Goal: Task Accomplishment & Management: Use online tool/utility

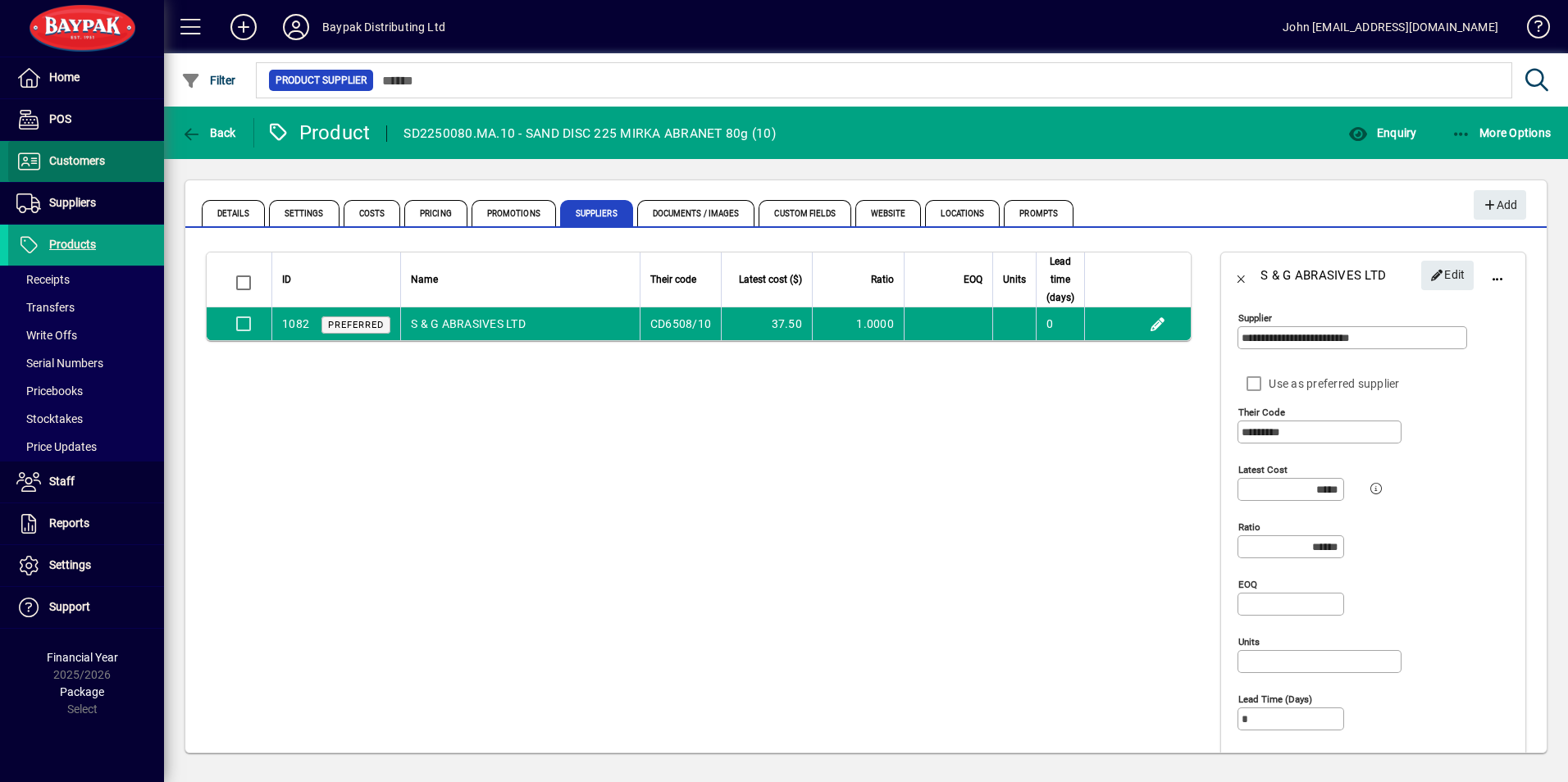
click at [73, 154] on span "Customers" at bounding box center [77, 161] width 56 height 13
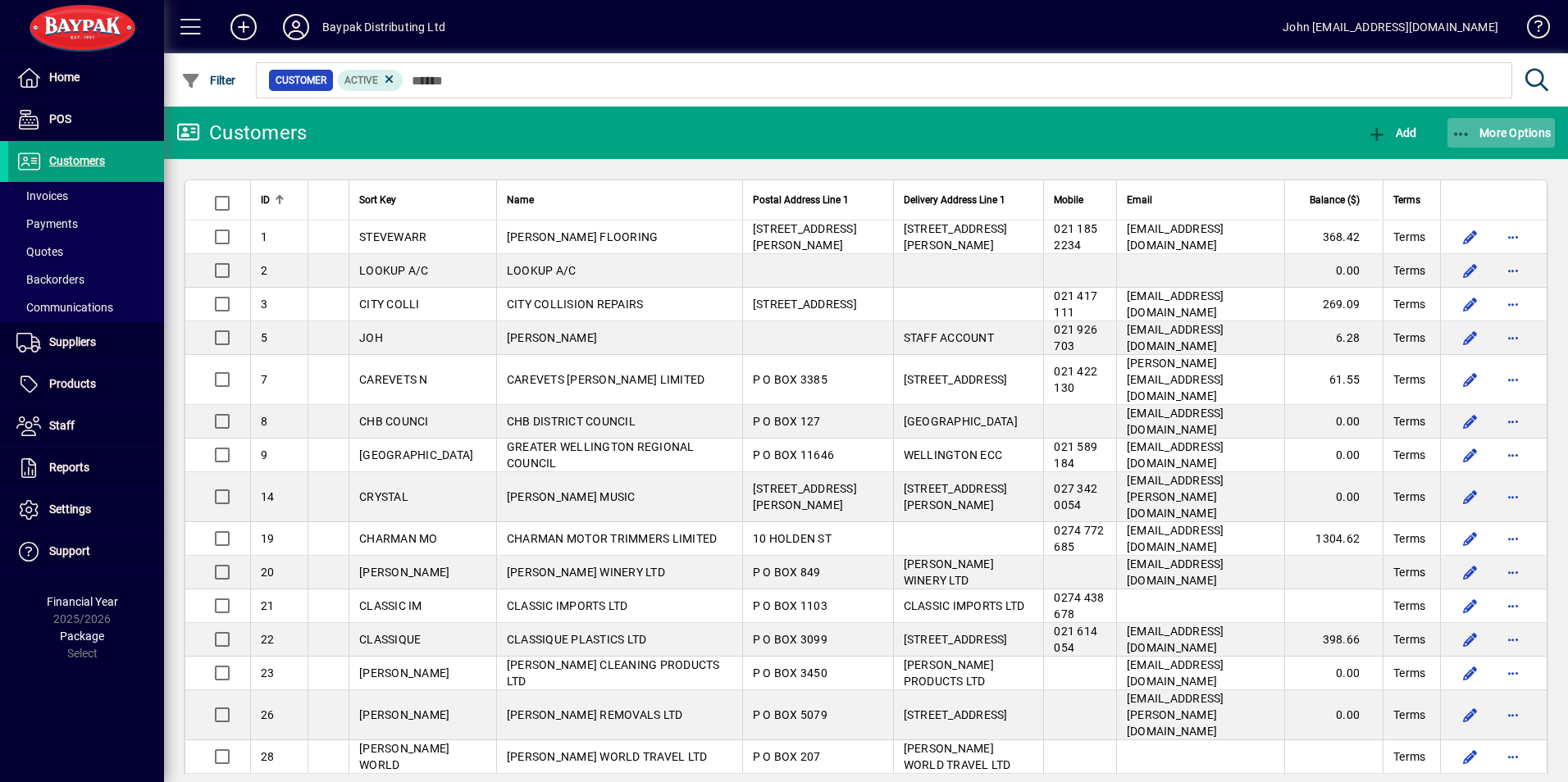
click at [1461, 136] on icon "button" at bounding box center [1461, 134] width 20 height 17
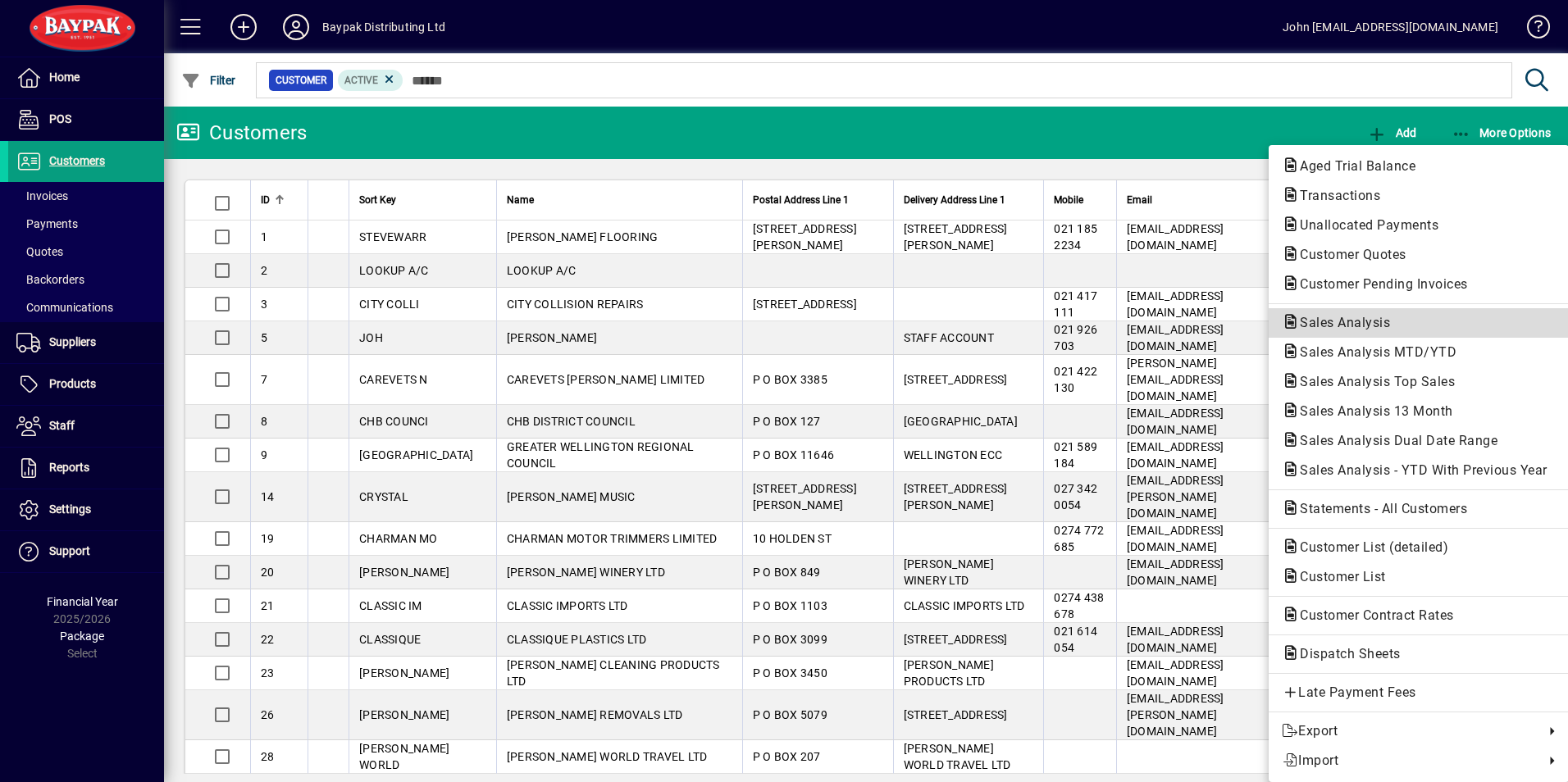
click at [1344, 319] on span "Sales Analysis" at bounding box center [1339, 323] width 116 height 16
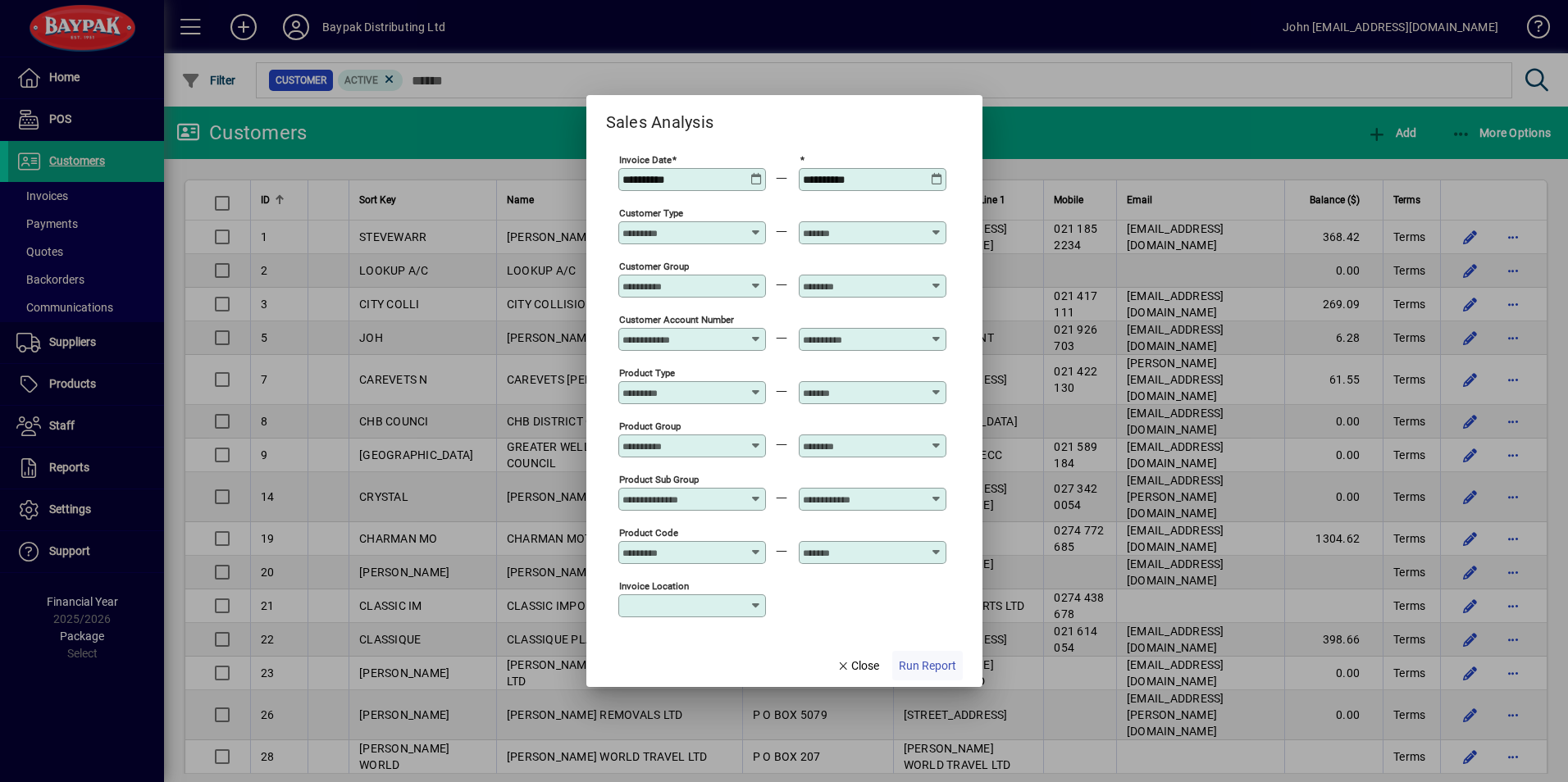
type input "**********"
click at [927, 664] on span "Run Report" at bounding box center [927, 666] width 57 height 18
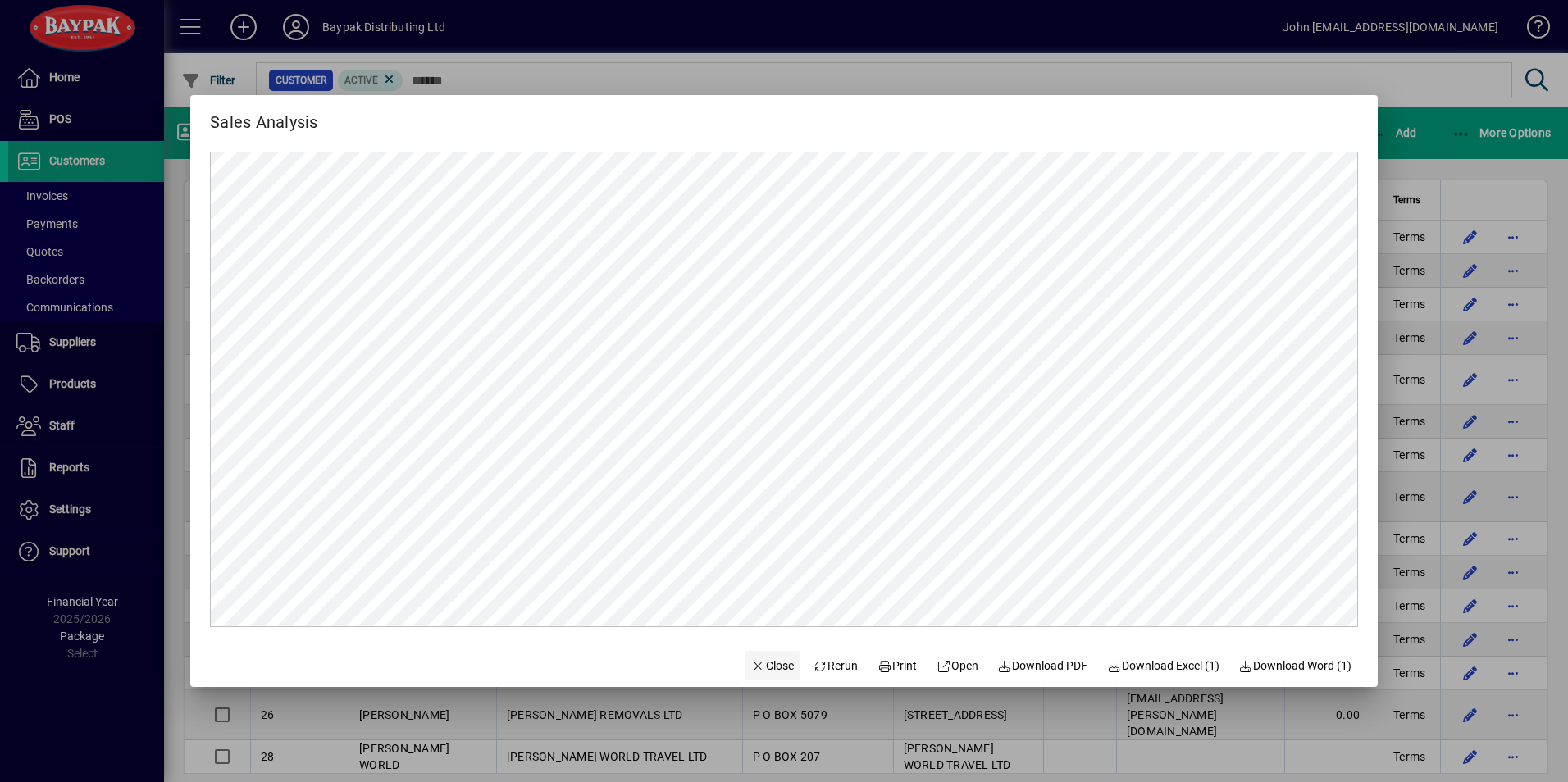
click at [766, 665] on span "Close" at bounding box center [772, 666] width 42 height 18
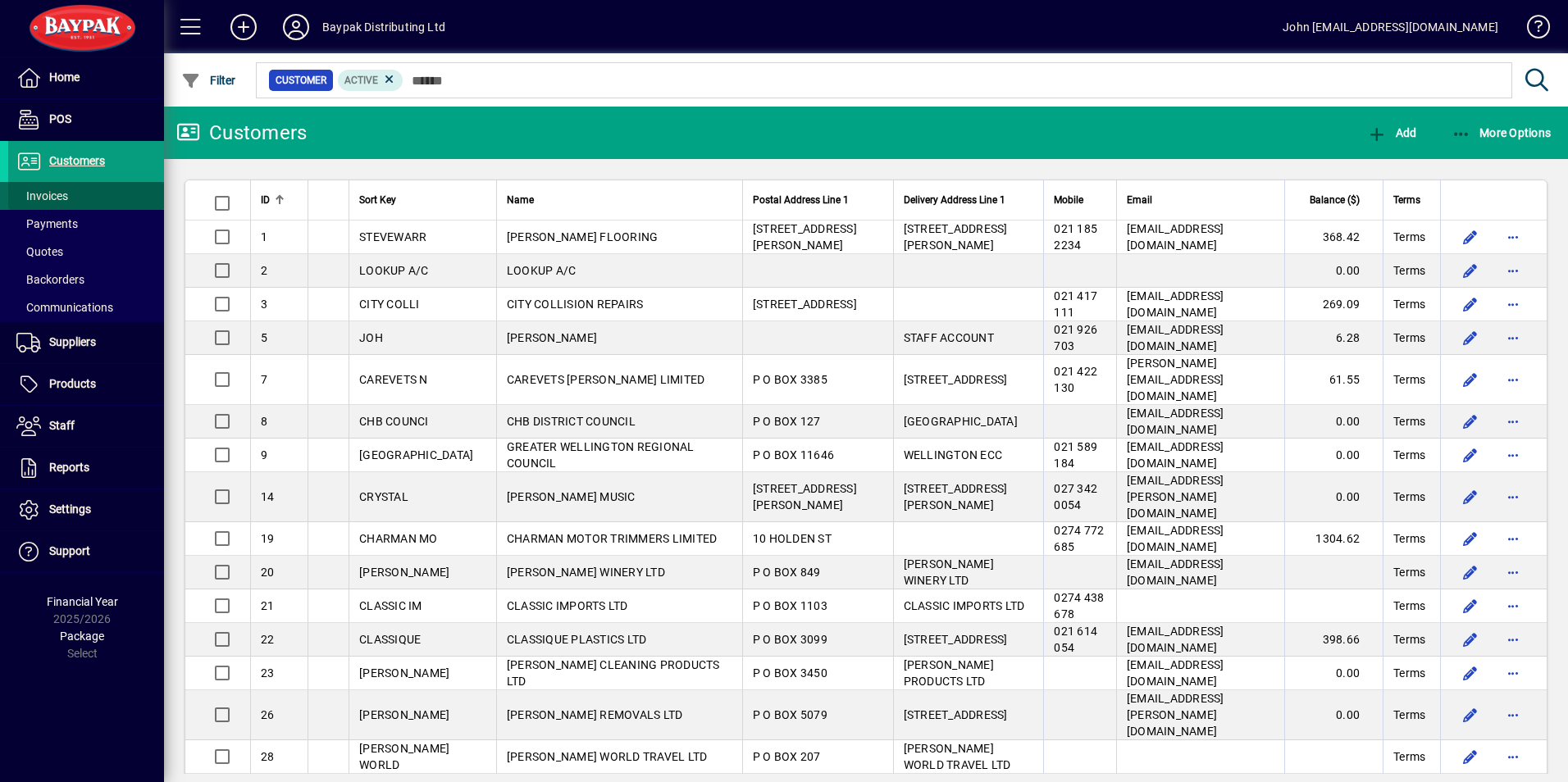
click at [34, 195] on span "Invoices" at bounding box center [42, 196] width 52 height 13
